Goal: Transaction & Acquisition: Purchase product/service

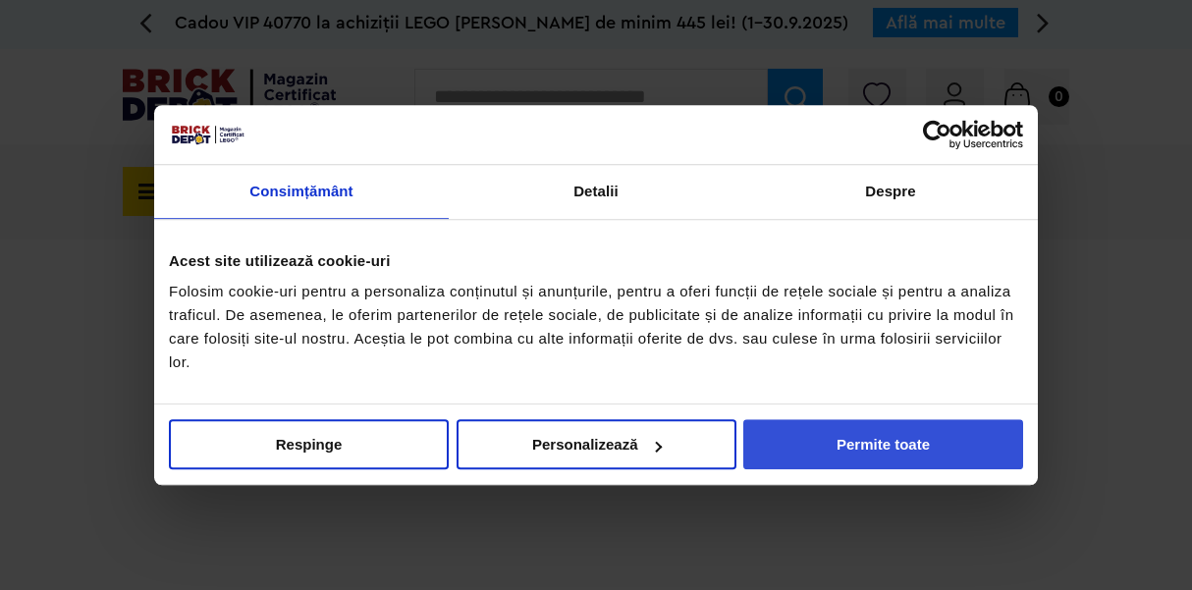
click at [935, 442] on button "Permite toate" at bounding box center [883, 444] width 280 height 50
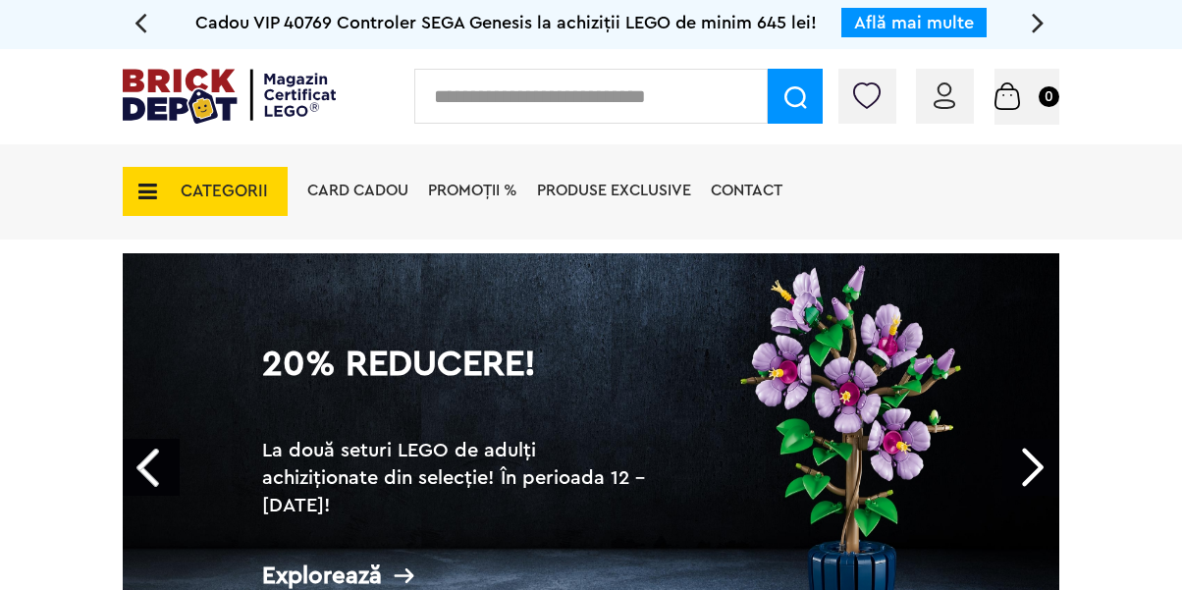
click at [166, 186] on span "CATEGORII" at bounding box center [205, 191] width 165 height 49
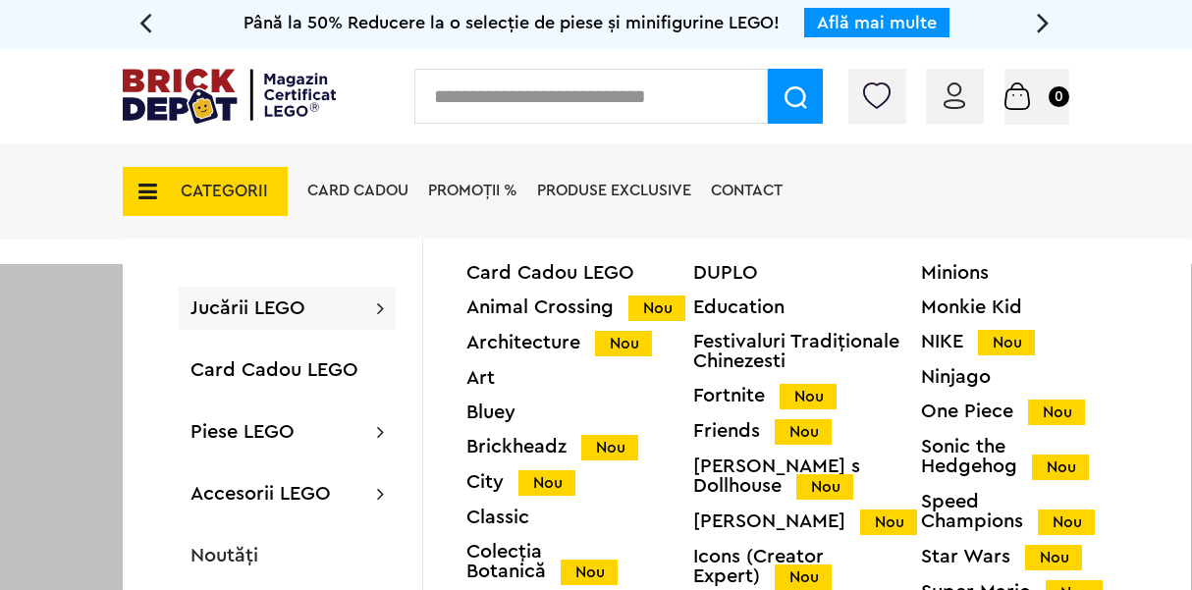
click at [54, 344] on div at bounding box center [596, 559] width 1192 height 590
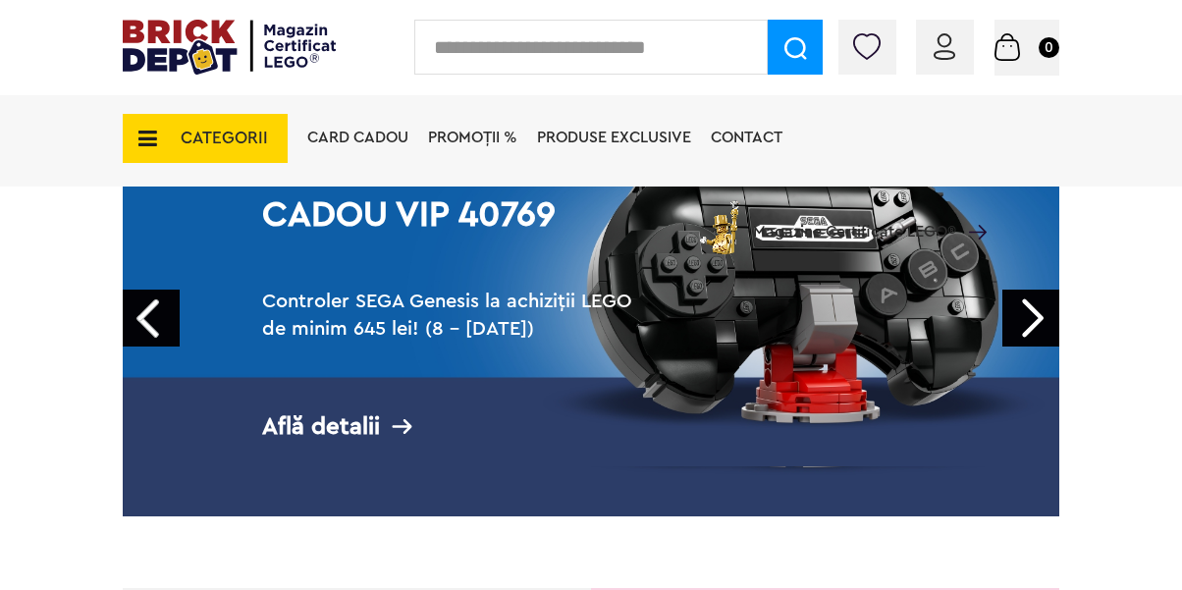
scroll to position [196, 0]
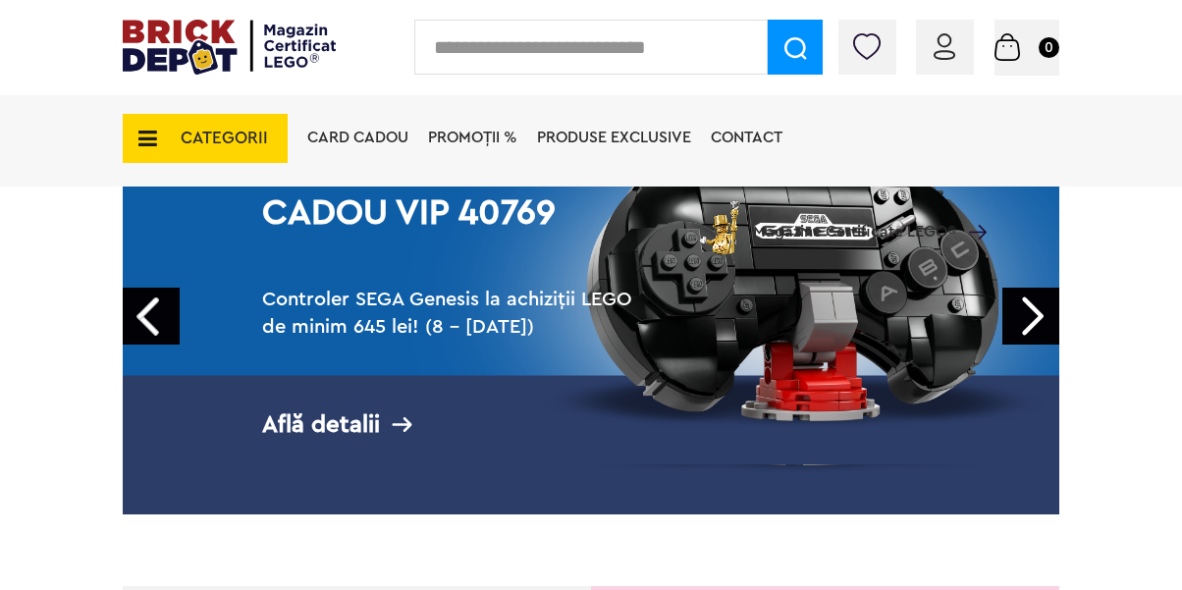
click at [148, 134] on icon at bounding box center [142, 139] width 30 height 22
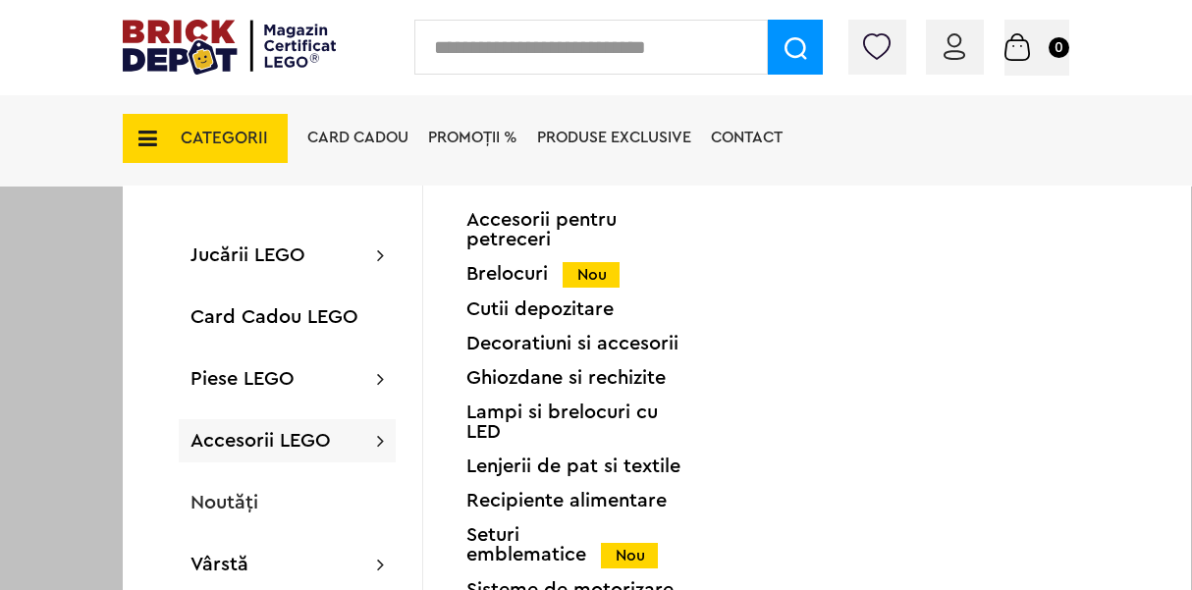
click at [277, 440] on span "Accesorii LEGO" at bounding box center [260, 441] width 140 height 20
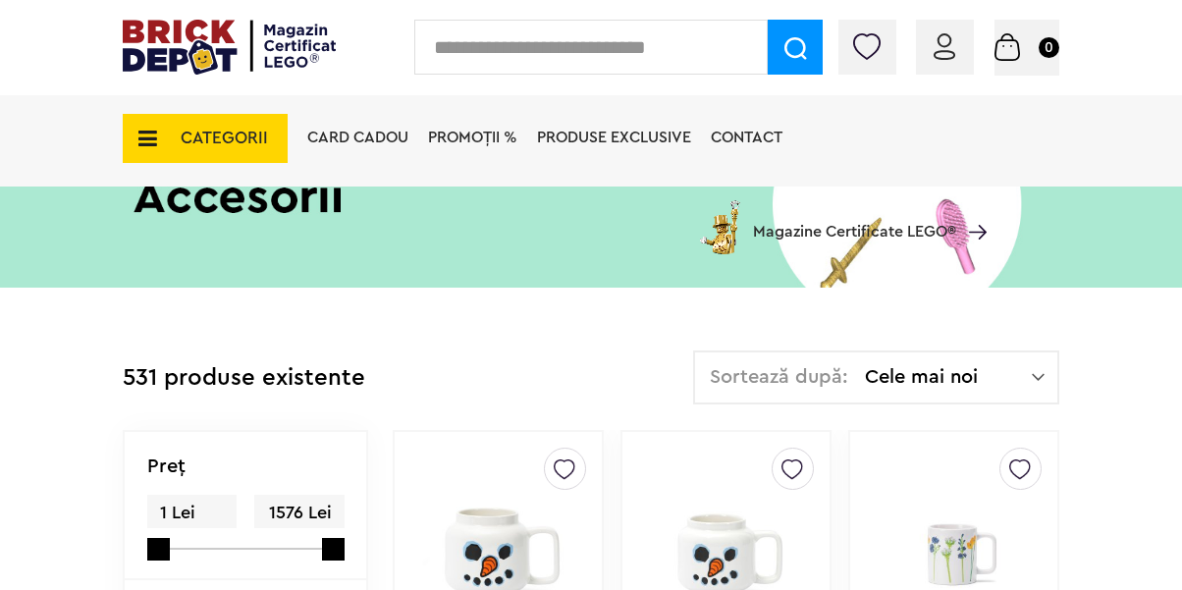
scroll to position [403, 0]
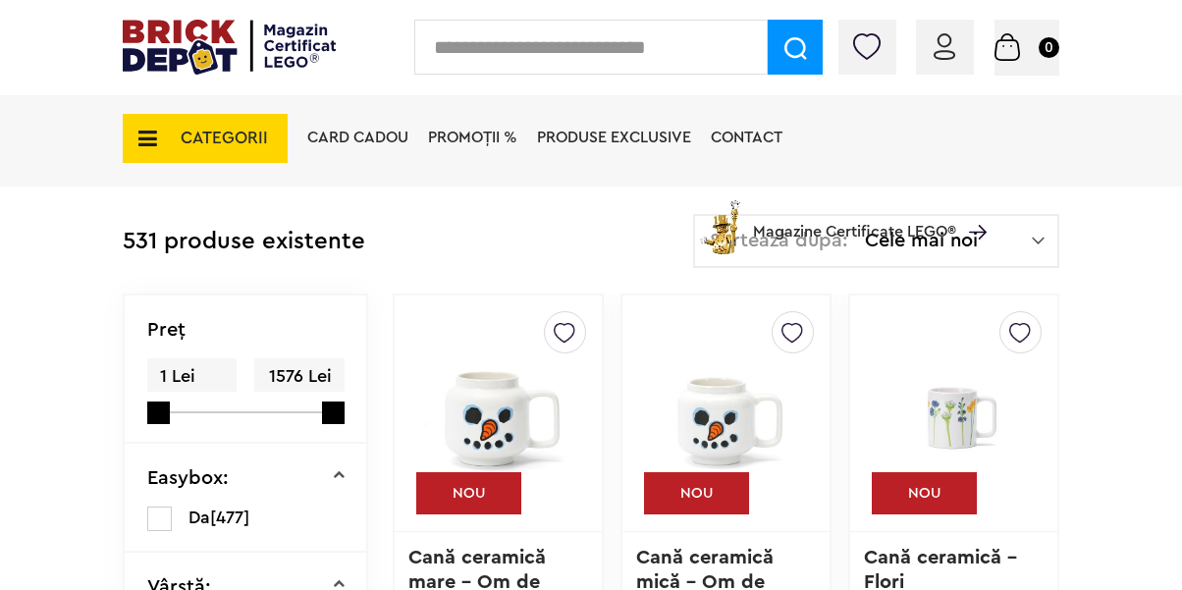
click at [1038, 236] on div "CATEGORII Jucării LEGO Card Cadou LEGO Animal Crossing Nou Architecture Nou Art…" at bounding box center [591, 172] width 937 height 163
click at [1037, 250] on div "CATEGORII Jucării LEGO Card Cadou LEGO Animal Crossing Nou Architecture Nou Art…" at bounding box center [591, 172] width 937 height 163
click at [1030, 226] on div "CATEGORII Jucării LEGO Card Cadou LEGO Animal Crossing Nou Architecture Nou Art…" at bounding box center [591, 172] width 937 height 163
drag, startPoint x: 1030, startPoint y: 226, endPoint x: 989, endPoint y: 245, distance: 45.7
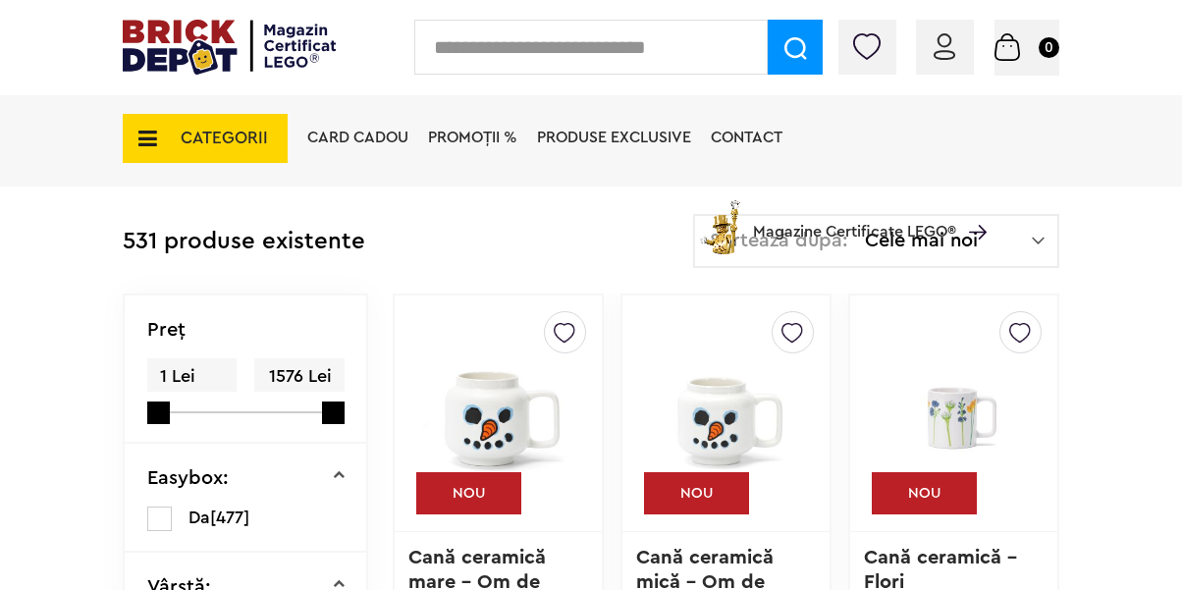
click at [989, 245] on div "CATEGORII Jucării LEGO Card Cadou LEGO Animal Crossing Nou Architecture Nou Art…" at bounding box center [591, 172] width 937 height 163
click at [955, 237] on span "Magazine Certificate LEGO®" at bounding box center [854, 218] width 203 height 45
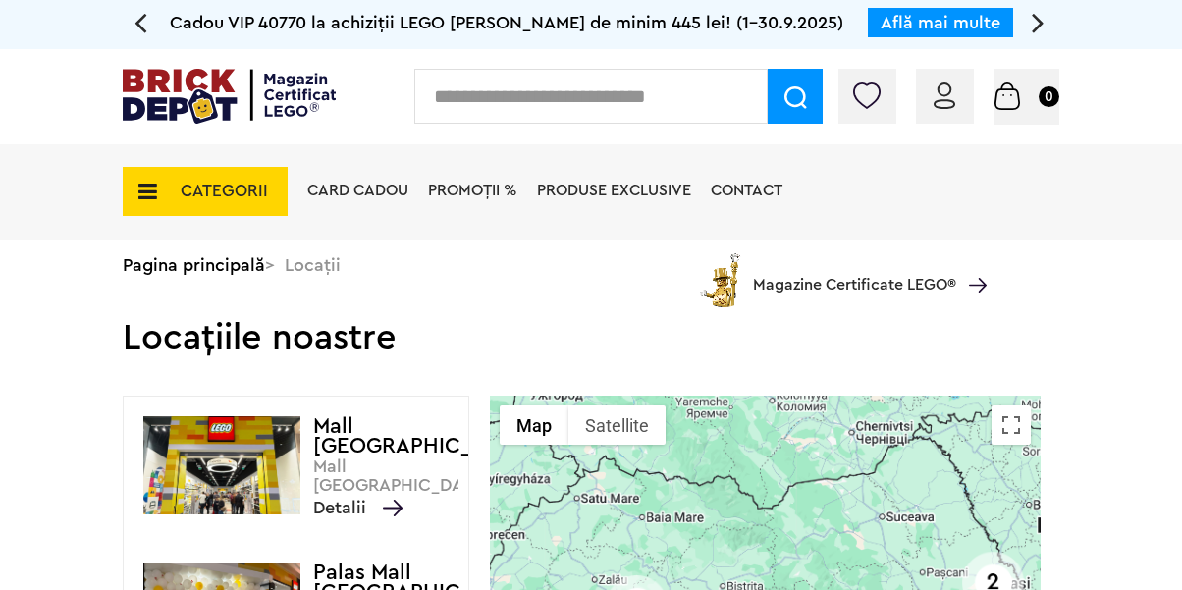
click at [141, 182] on icon at bounding box center [142, 192] width 30 height 22
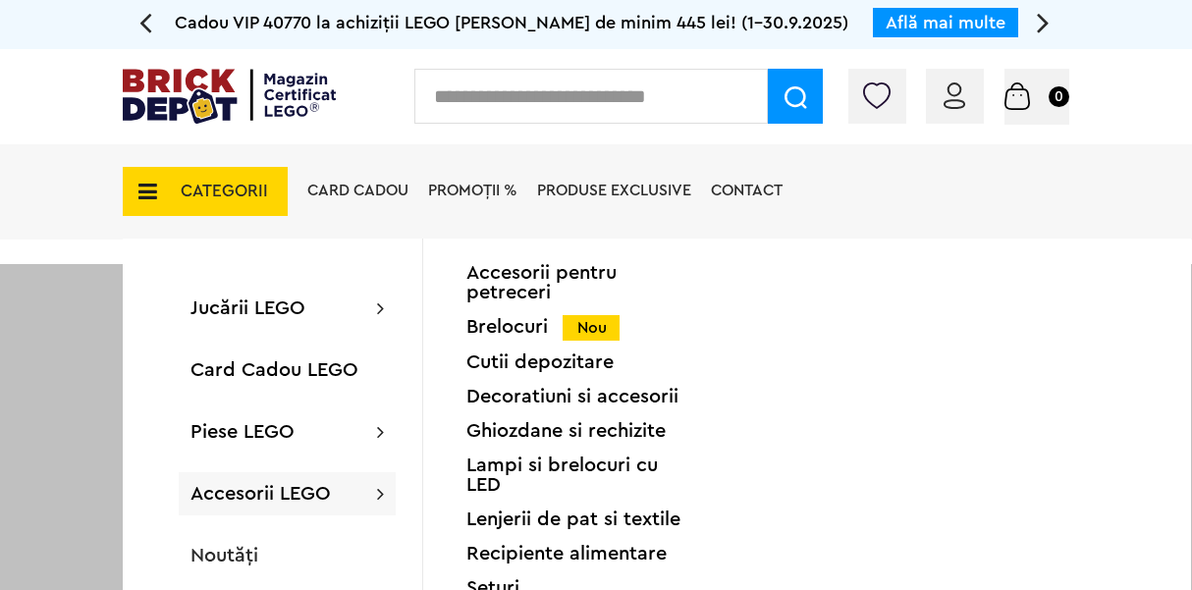
click at [569, 446] on div "Accesorii pentru petreceri Brelocuri Nou Cutii depozitare Decoratiuni si acceso…" at bounding box center [579, 465] width 227 height 404
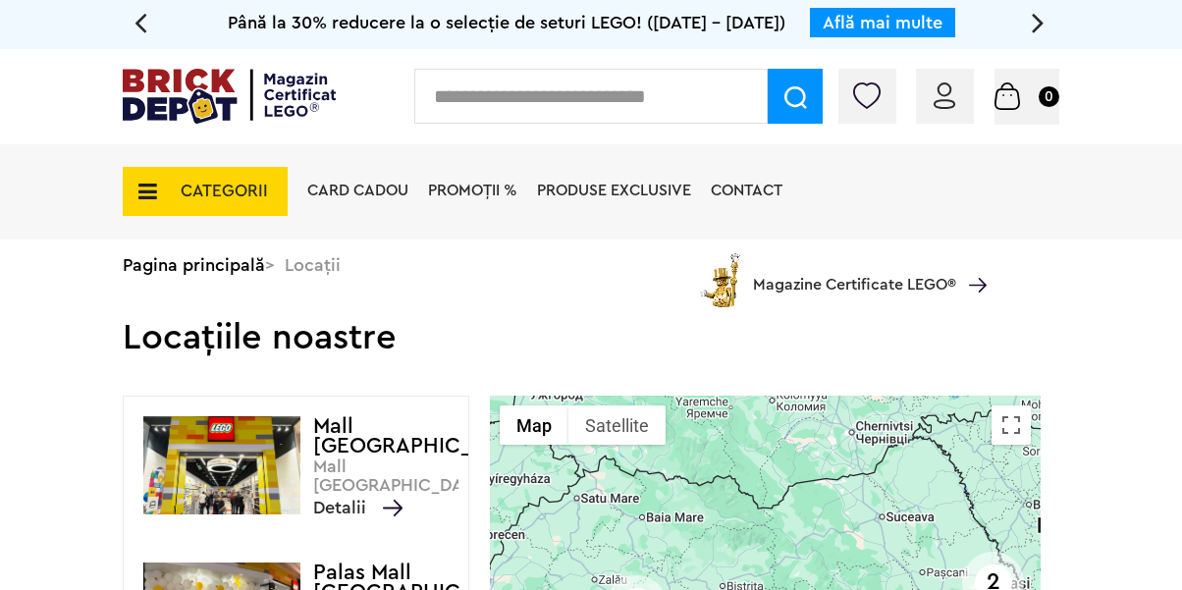
click at [485, 95] on input "text" at bounding box center [590, 96] width 353 height 55
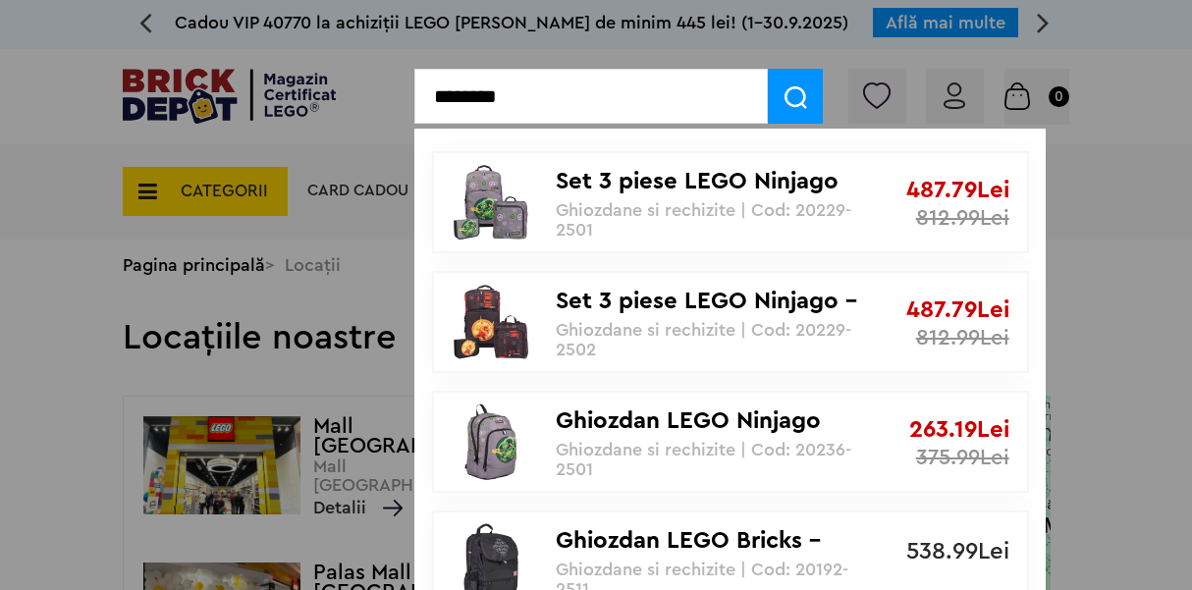
type input "********"
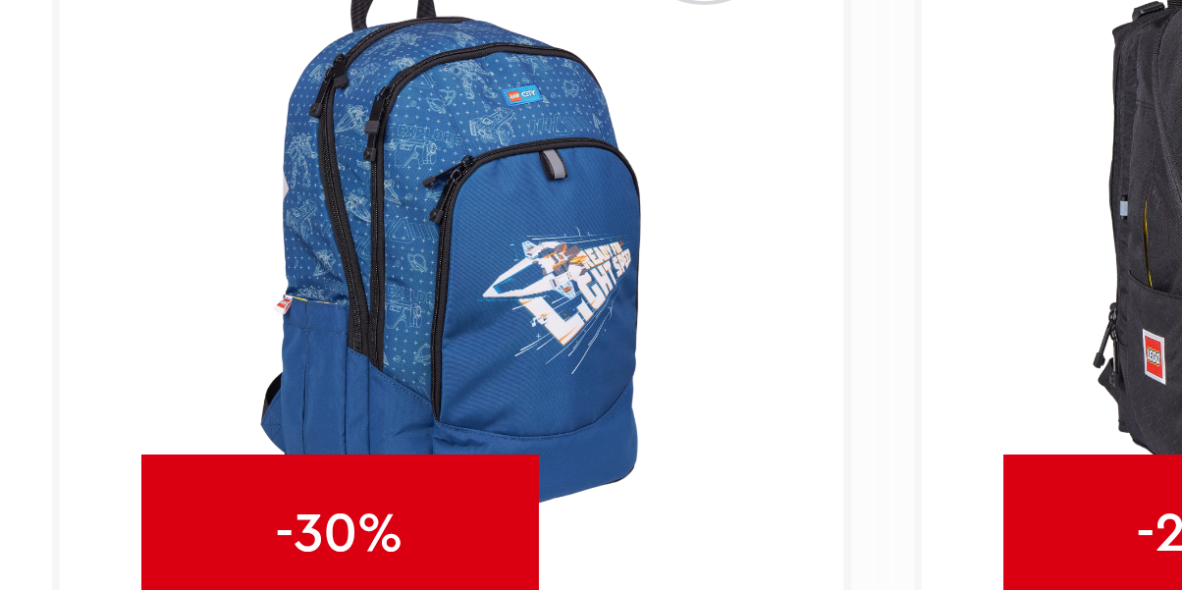
scroll to position [2827, 0]
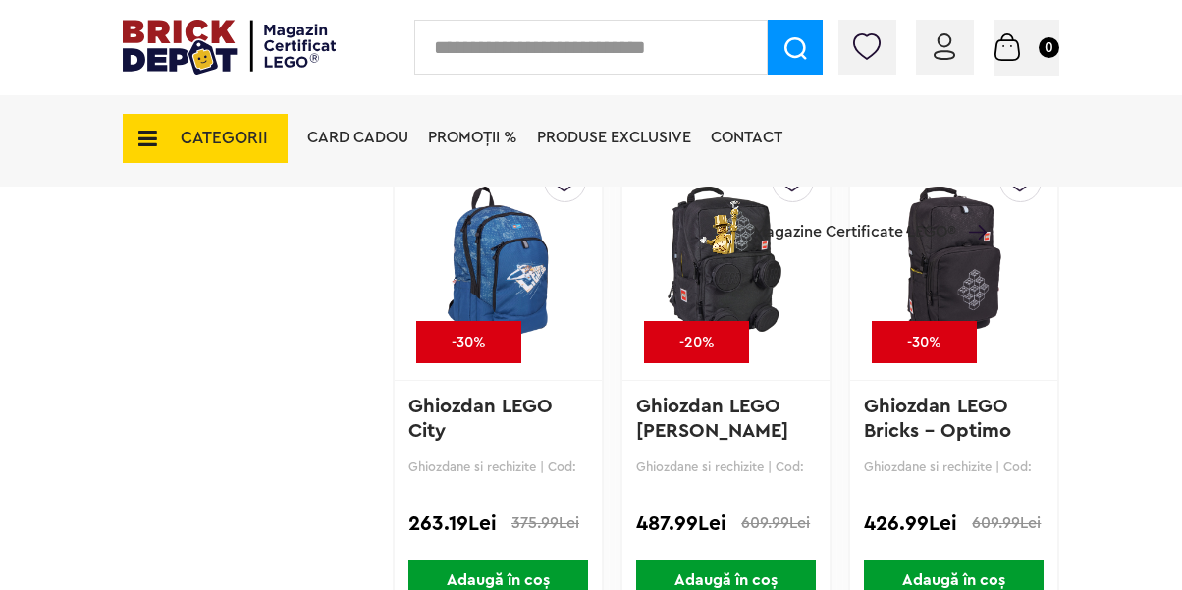
click at [499, 300] on img at bounding box center [498, 262] width 158 height 275
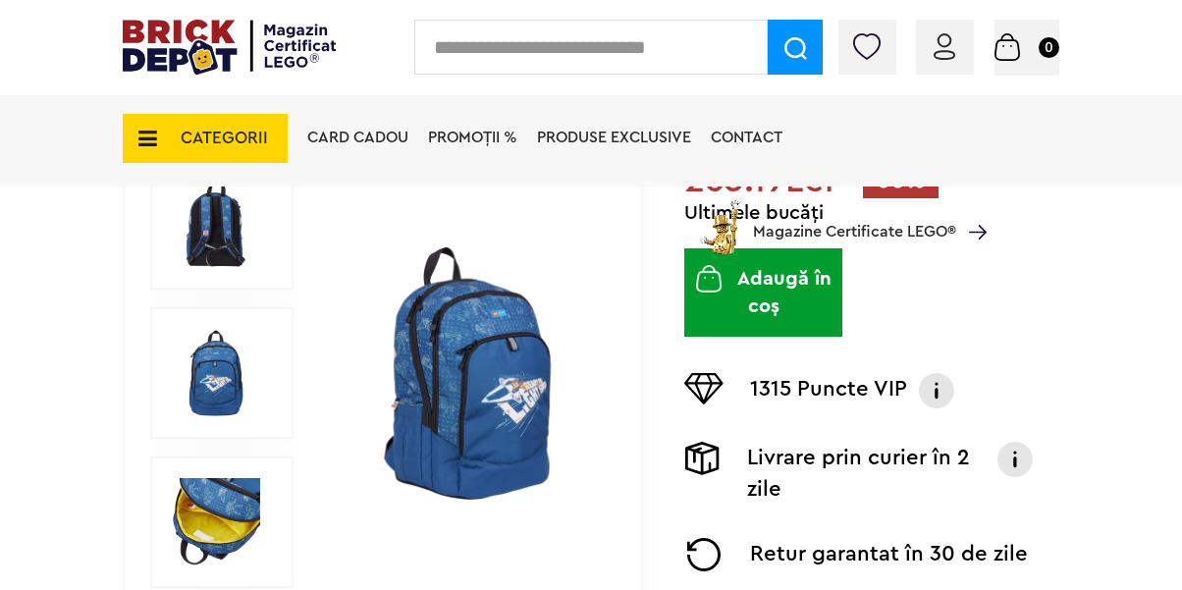
scroll to position [393, 0]
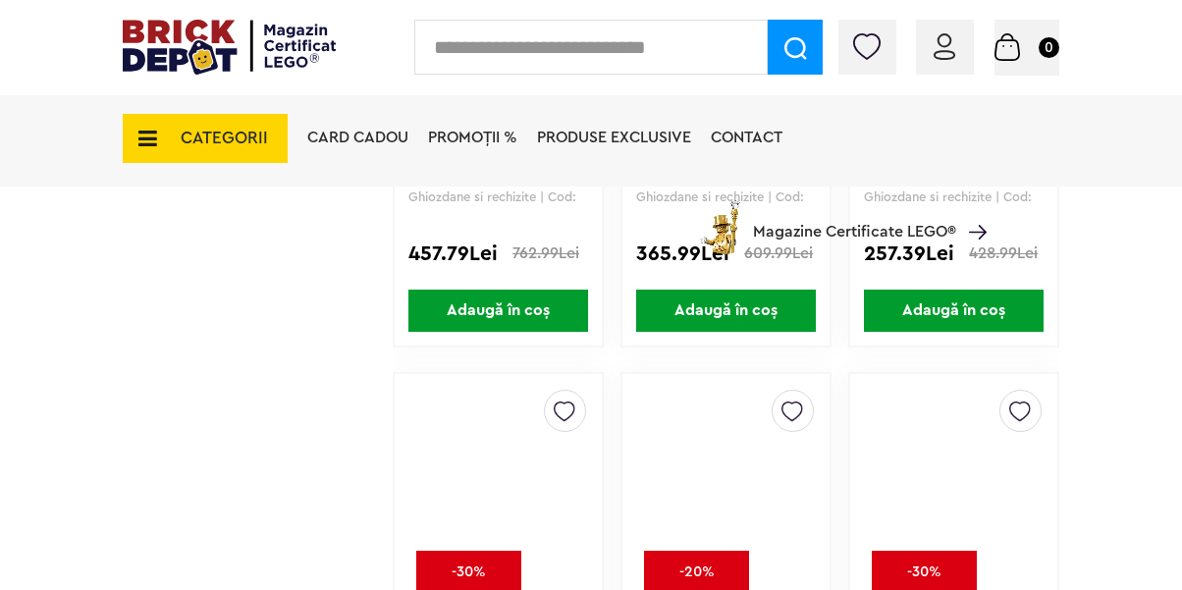
scroll to position [2827, 0]
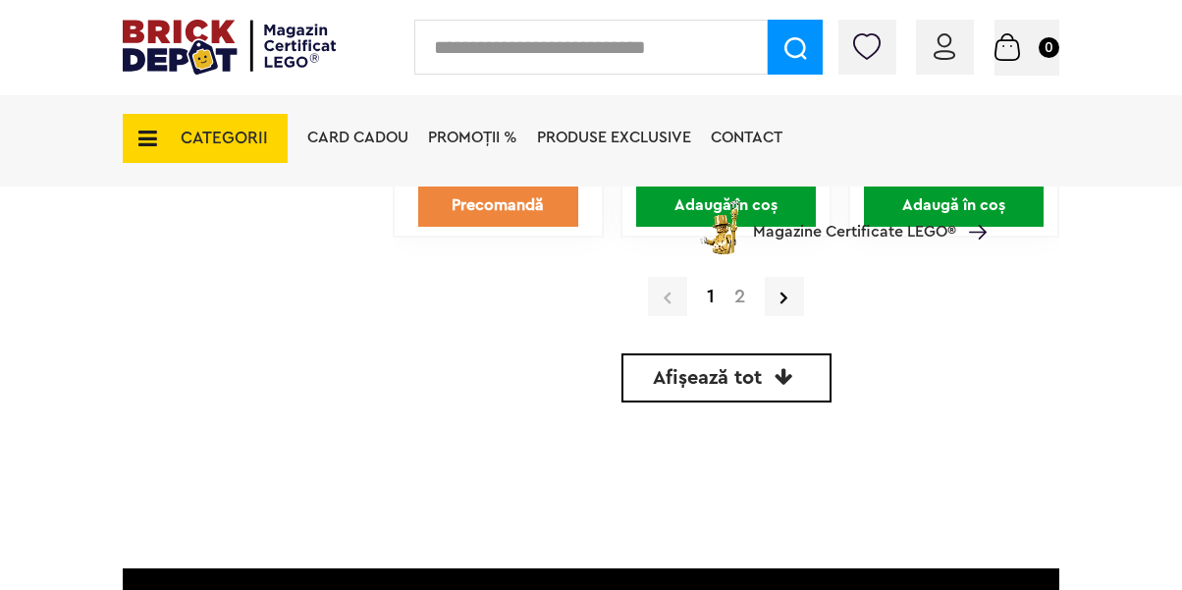
scroll to position [4712, 0]
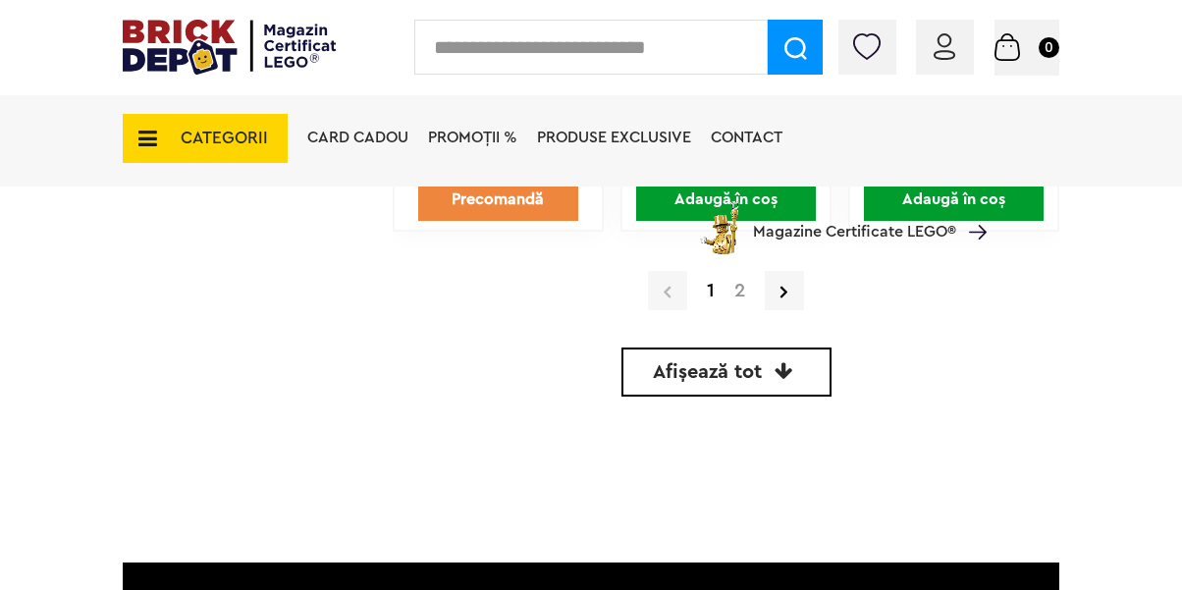
click at [735, 295] on link "2" at bounding box center [740, 291] width 30 height 20
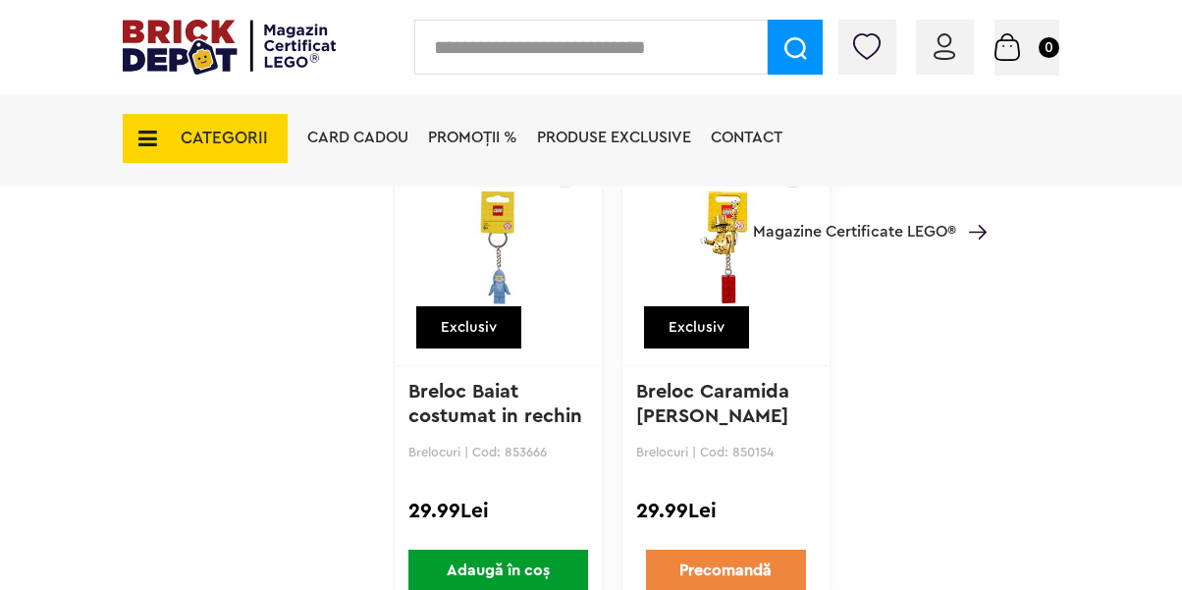
scroll to position [2906, 0]
